Goal: Task Accomplishment & Management: Manage account settings

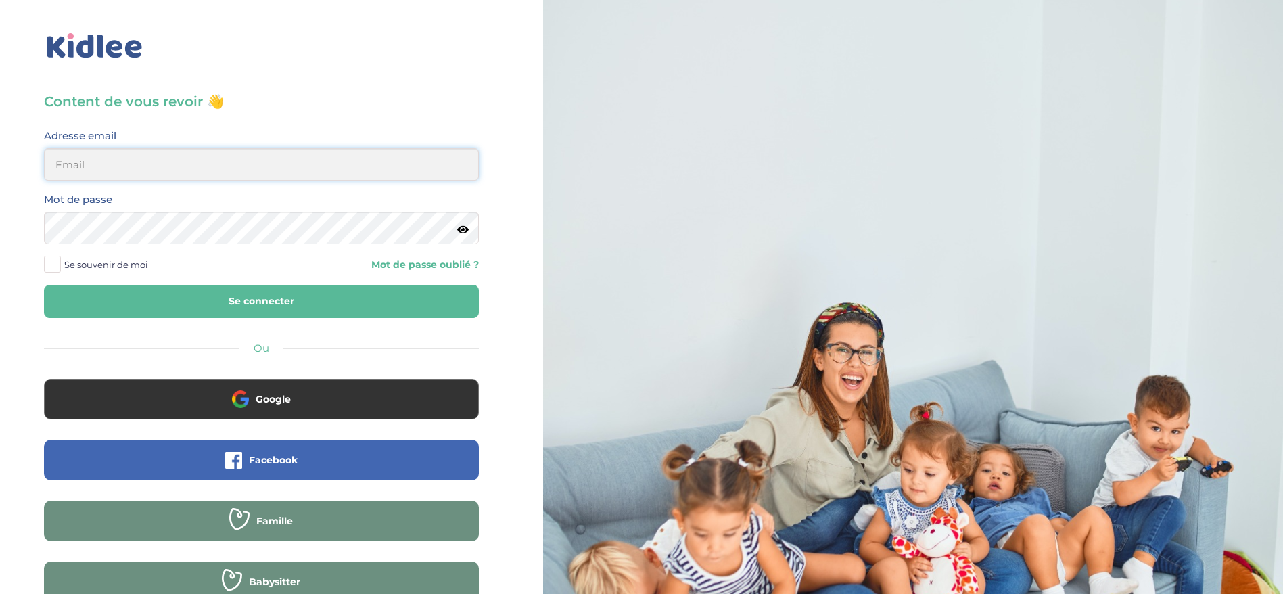
type input "[EMAIL_ADDRESS][DOMAIN_NAME]"
click at [259, 296] on button "Se connecter" at bounding box center [261, 301] width 435 height 33
